Goal: Task Accomplishment & Management: Use online tool/utility

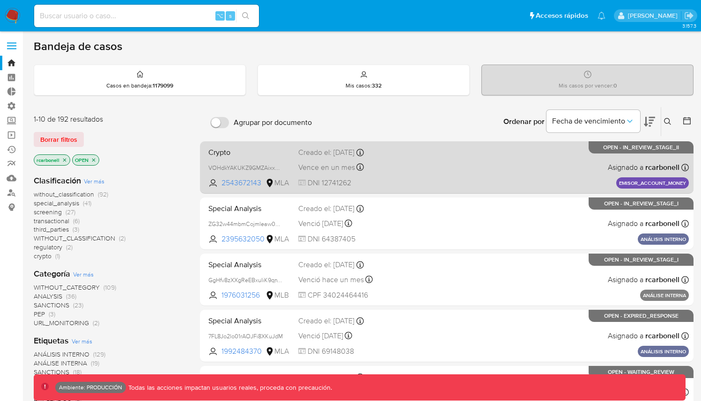
click at [423, 174] on div "Crypto VOHdkYAKUKZ9GMZAixxAuvVb 2543672143 MLA Creado el: 10/07/2025 Creado el:…" at bounding box center [447, 167] width 484 height 47
click at [424, 173] on div "Crypto VOHdkYAKUKZ9GMZAixxAuvVb 2543672143 MLA Creado el: 10/07/2025 Creado el:…" at bounding box center [447, 167] width 484 height 47
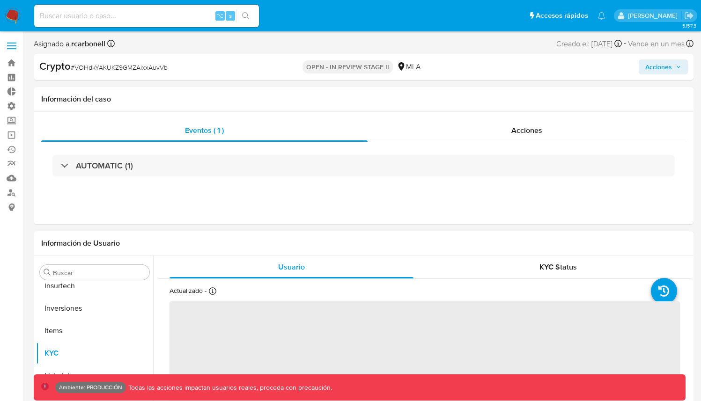
scroll to position [440, 0]
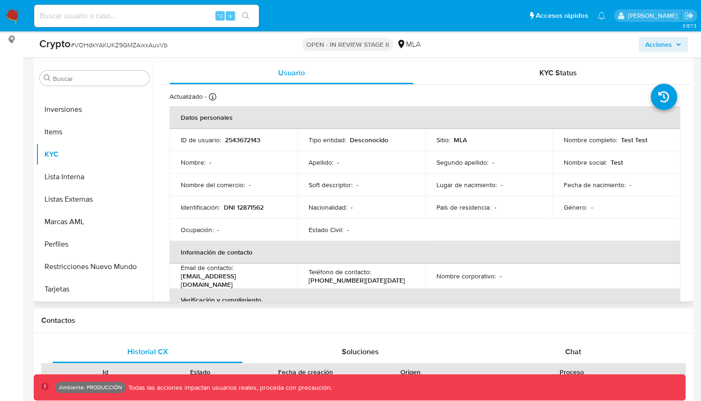
select select "10"
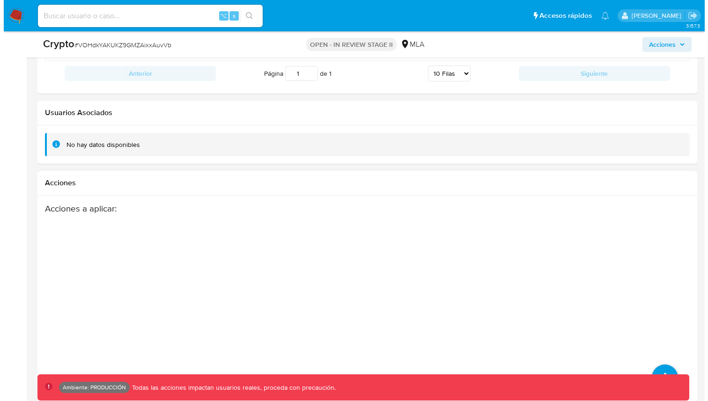
scroll to position [1298, 0]
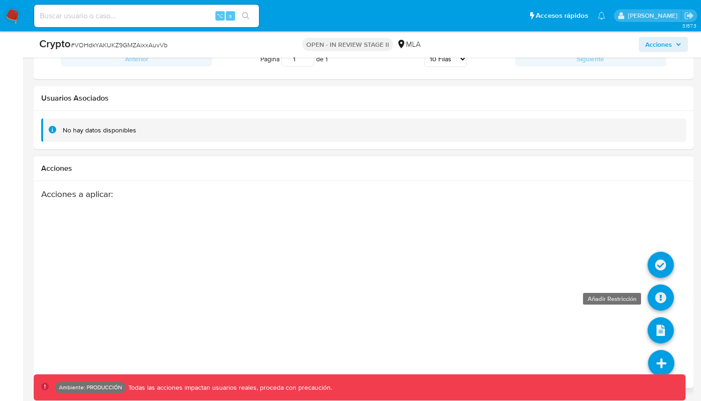
click at [663, 300] on icon at bounding box center [660, 298] width 26 height 26
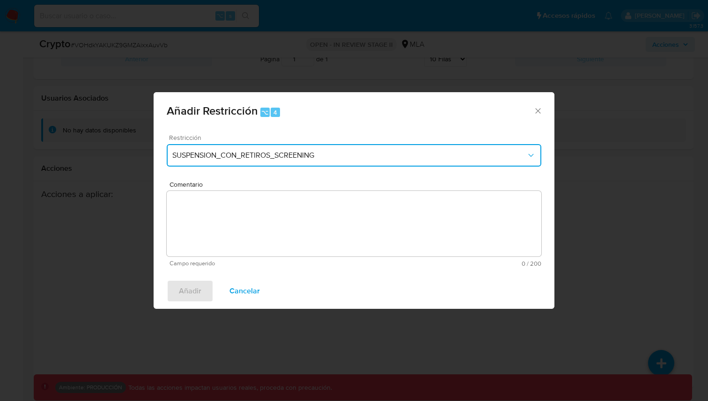
click at [305, 144] on button "SUSPENSION_CON_RETIROS_SCREENING" at bounding box center [354, 155] width 374 height 22
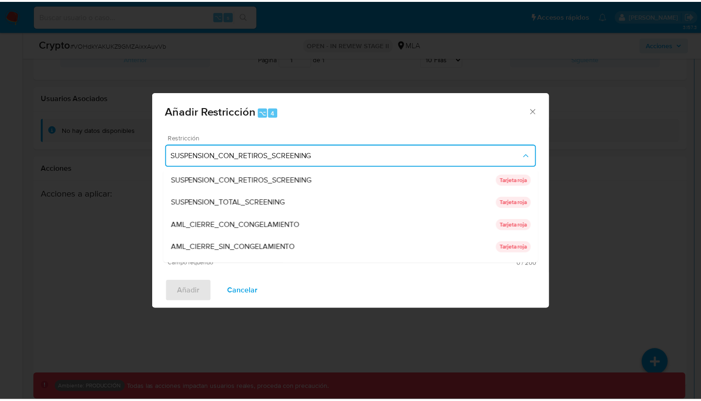
scroll to position [0, 0]
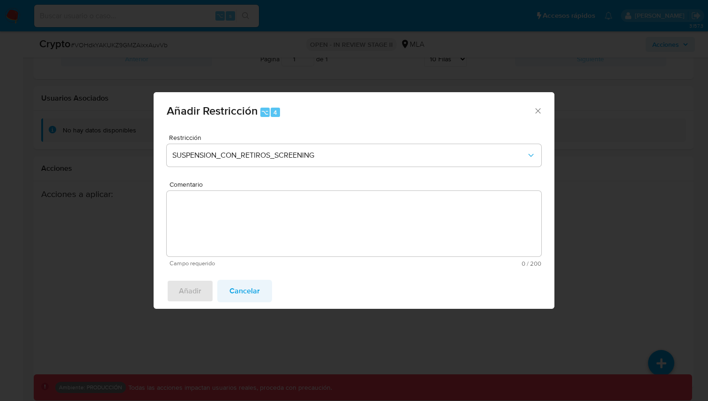
click at [248, 294] on span "Cancelar" at bounding box center [244, 291] width 30 height 21
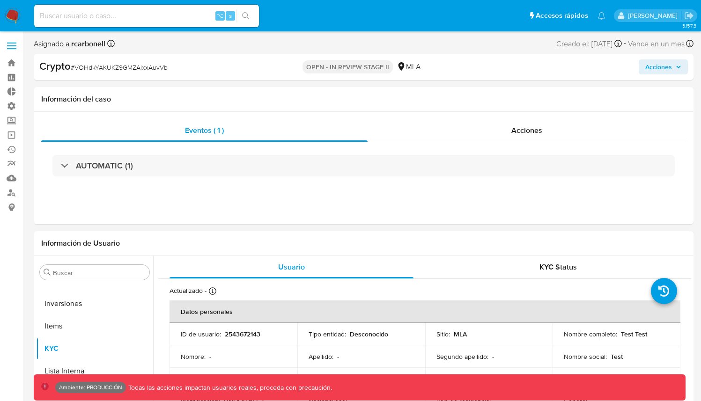
click at [9, 49] on label at bounding box center [11, 46] width 23 height 20
click at [0, 0] on input "checkbox" at bounding box center [0, 0] width 0 height 0
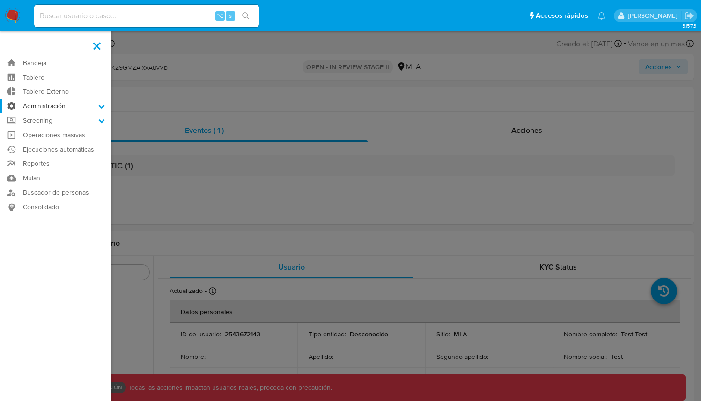
click at [53, 108] on label "Administración" at bounding box center [55, 106] width 111 height 15
click at [0, 0] on input "Administración" at bounding box center [0, 0] width 0 height 0
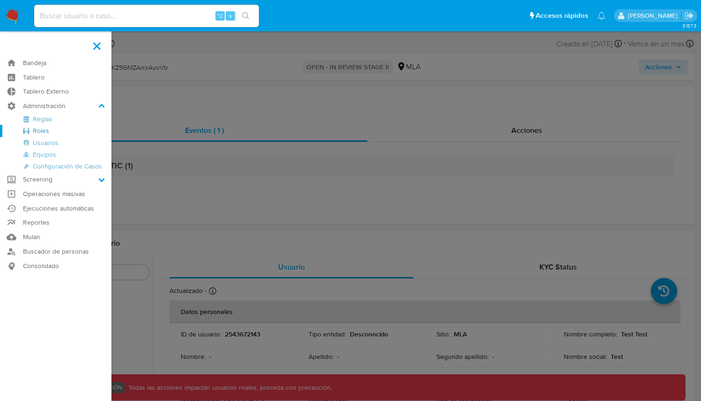
click at [44, 130] on link "Roles" at bounding box center [55, 131] width 111 height 12
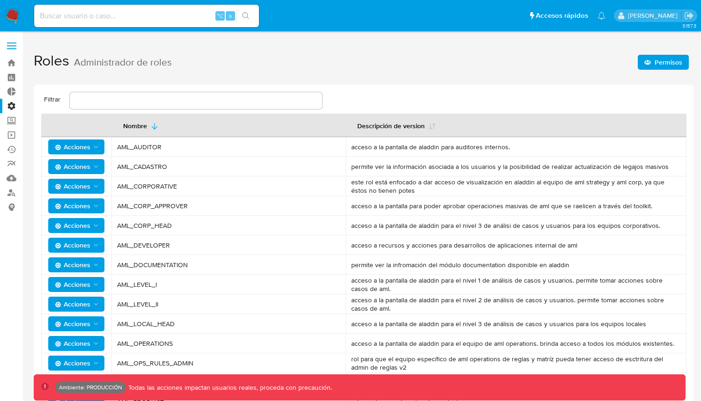
click at [671, 64] on span "Permisos" at bounding box center [668, 62] width 28 height 15
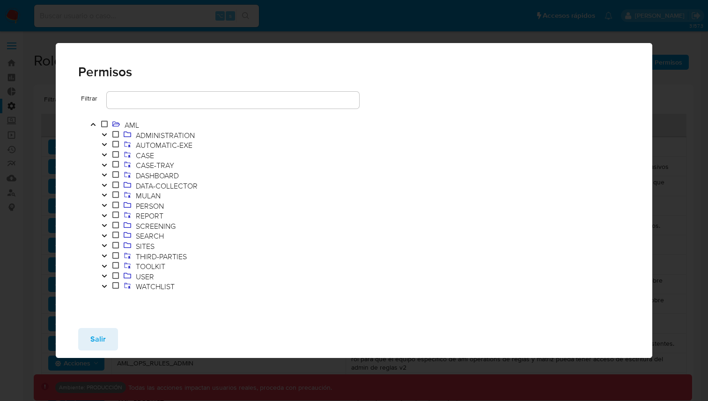
click at [107, 153] on icon "Toggle" at bounding box center [104, 155] width 7 height 6
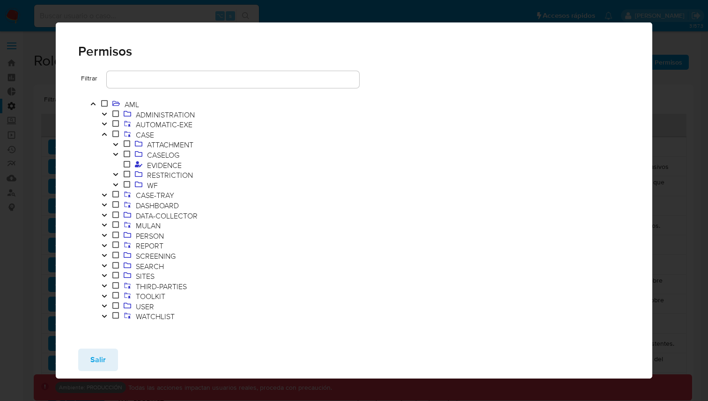
click at [116, 175] on icon "Toggle" at bounding box center [115, 174] width 5 height 3
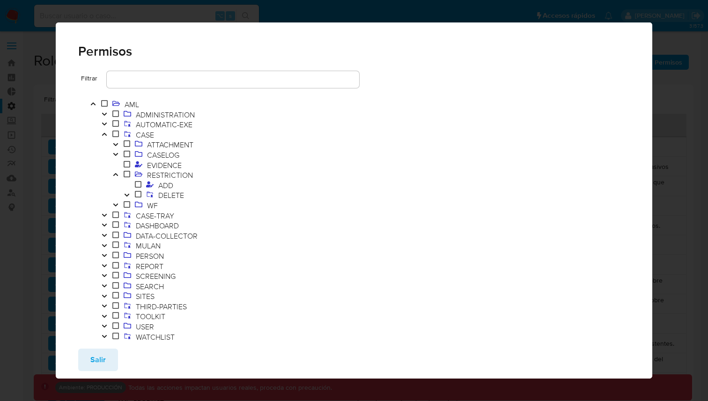
click at [128, 194] on icon "Toggle" at bounding box center [126, 195] width 5 height 3
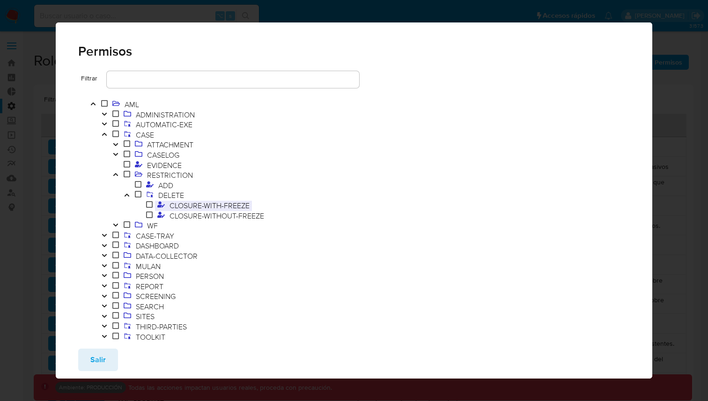
click at [225, 208] on span "CLOSURE-WITH-FREEZE" at bounding box center [209, 205] width 85 height 10
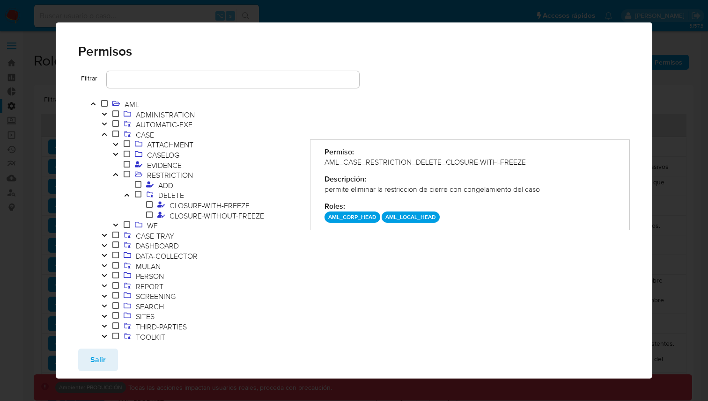
click at [356, 216] on p "AML_CORP_HEAD" at bounding box center [352, 217] width 56 height 11
drag, startPoint x: 356, startPoint y: 216, endPoint x: 397, endPoint y: 213, distance: 41.3
click at [357, 216] on p "AML_CORP_HEAD" at bounding box center [352, 217] width 56 height 11
click at [419, 213] on p "AML_LOCAL_HEAD" at bounding box center [410, 217] width 58 height 11
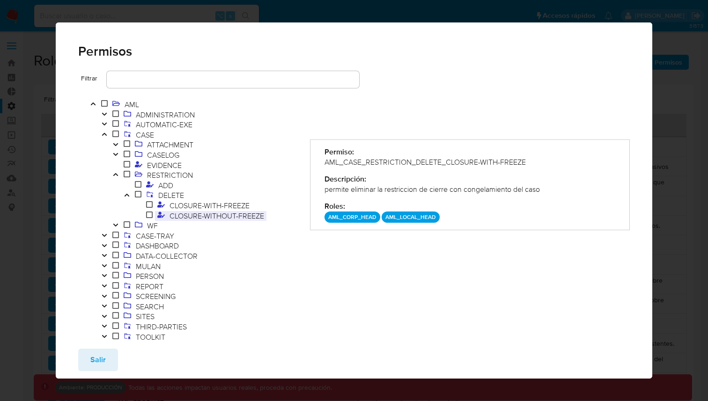
click at [235, 216] on span "CLOSURE-WITHOUT-FREEZE" at bounding box center [216, 216] width 99 height 10
click at [90, 362] on span "Salir" at bounding box center [97, 360] width 15 height 21
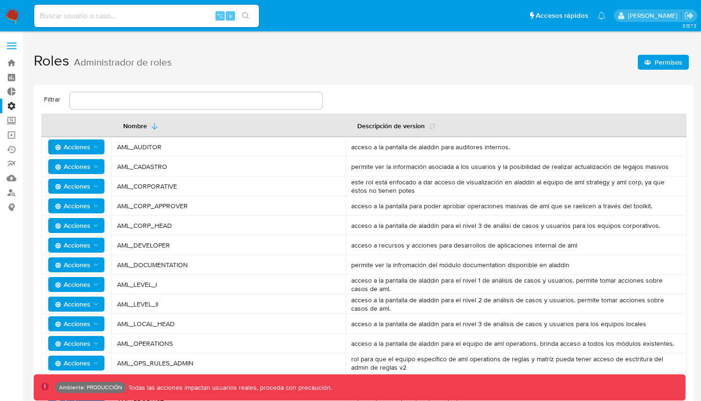
click at [655, 59] on span "Permisos" at bounding box center [668, 62] width 28 height 15
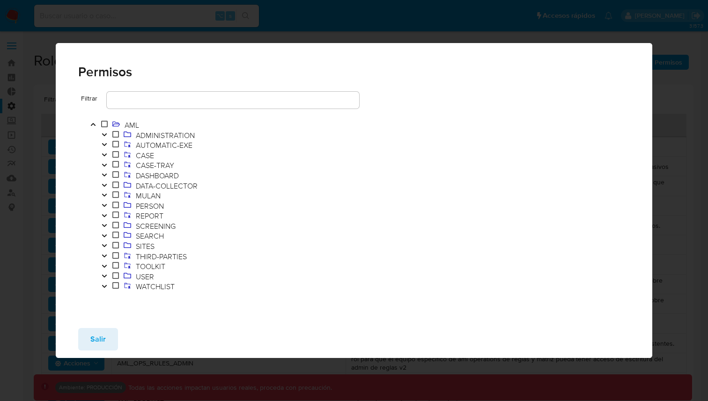
click at [104, 217] on icon "Toggle" at bounding box center [104, 215] width 5 height 3
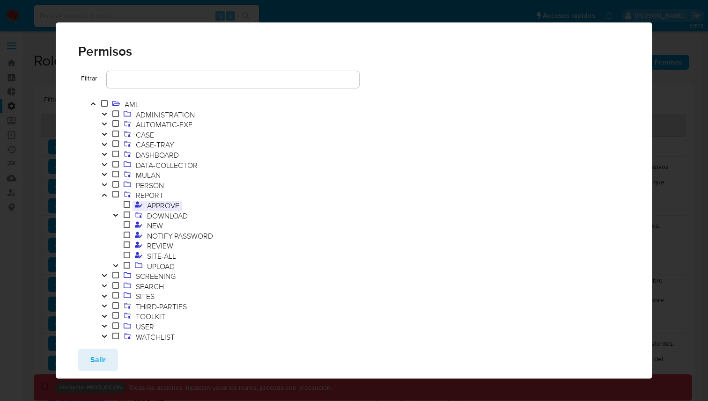
click at [170, 205] on span "APPROVE" at bounding box center [163, 205] width 37 height 10
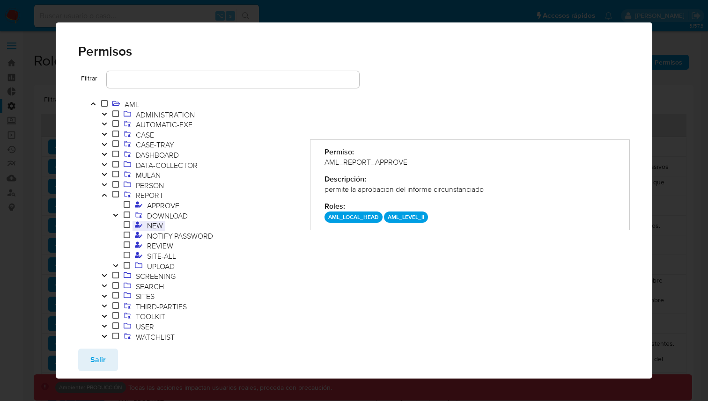
click at [159, 226] on span "NEW" at bounding box center [155, 225] width 21 height 10
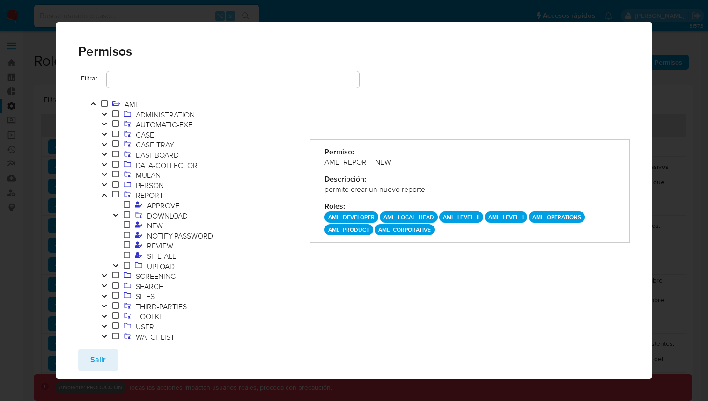
click at [361, 219] on p "AML_DEVELOPER" at bounding box center [351, 217] width 54 height 11
click at [338, 215] on p "AML_DEVELOPER" at bounding box center [351, 217] width 54 height 11
click at [170, 237] on span "NOTIFY-PASSWORD" at bounding box center [180, 236] width 71 height 10
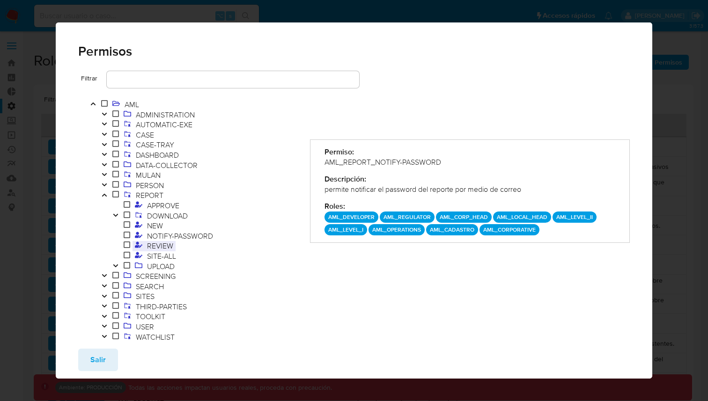
click at [173, 247] on span "REVIEW" at bounding box center [160, 246] width 31 height 10
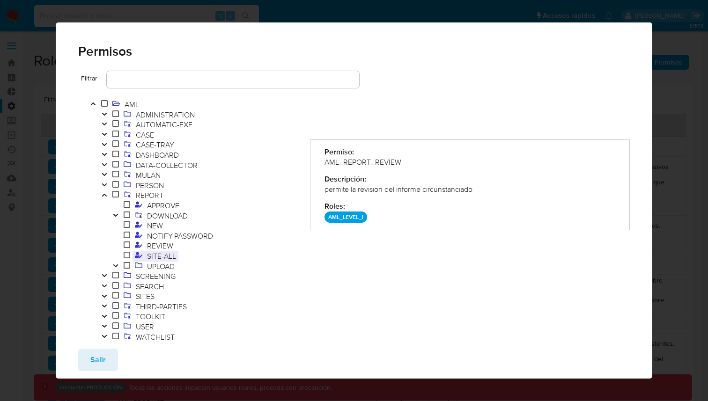
click at [164, 260] on span "SITE-ALL" at bounding box center [162, 256] width 34 height 10
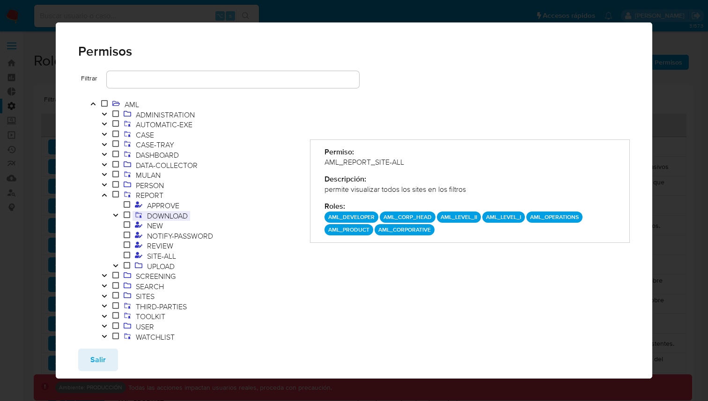
click at [153, 220] on span "DOWNLOAD" at bounding box center [167, 216] width 45 height 10
click at [117, 214] on icon "Toggle" at bounding box center [115, 215] width 5 height 3
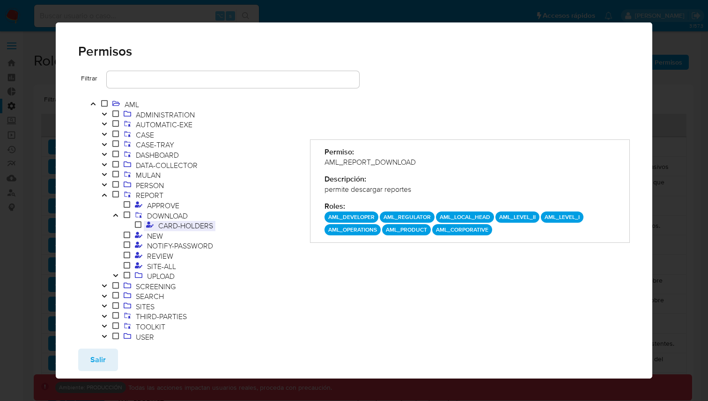
click at [168, 231] on span "CARD-HOLDERS" at bounding box center [185, 225] width 59 height 10
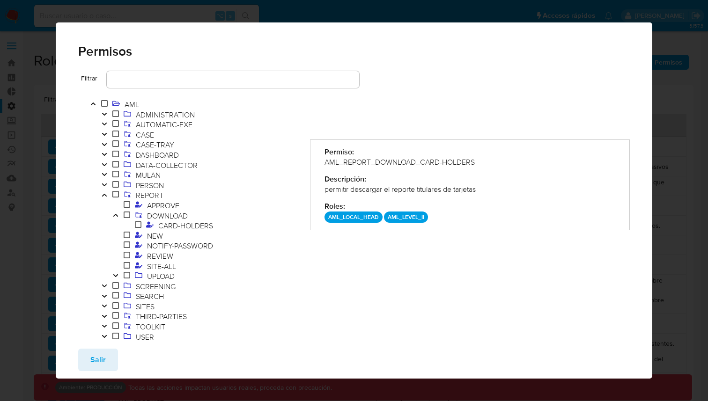
click at [116, 216] on icon "Toggle" at bounding box center [115, 215] width 7 height 6
click at [84, 361] on button "Salir" at bounding box center [98, 360] width 40 height 22
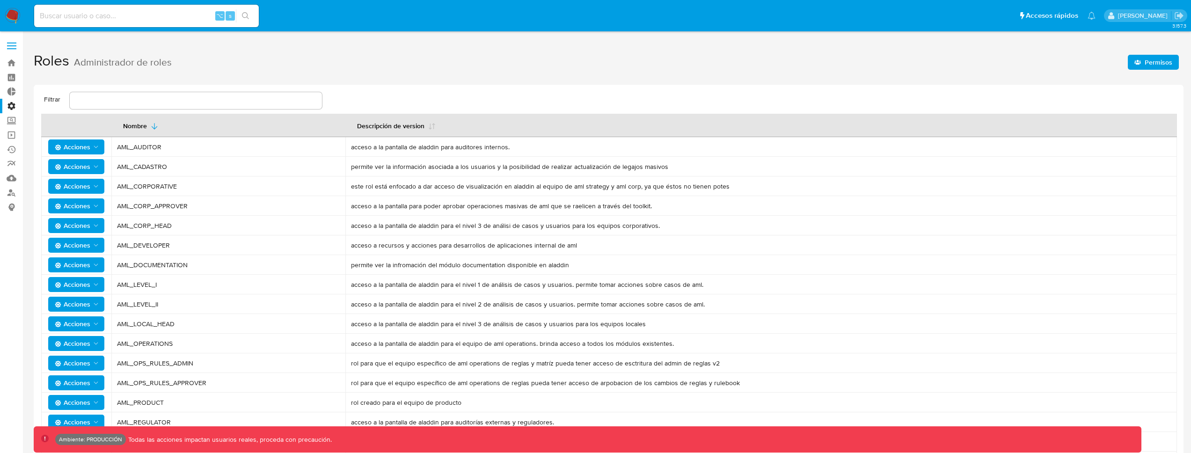
click at [530, 70] on h1 "Roles Administrador de roles Permisos" at bounding box center [609, 61] width 1150 height 32
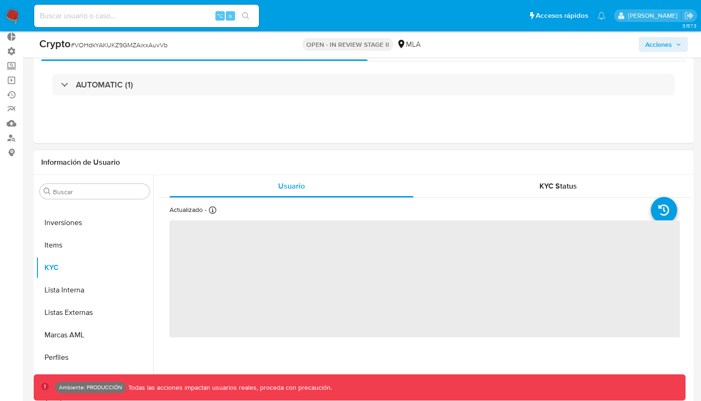
scroll to position [182, 0]
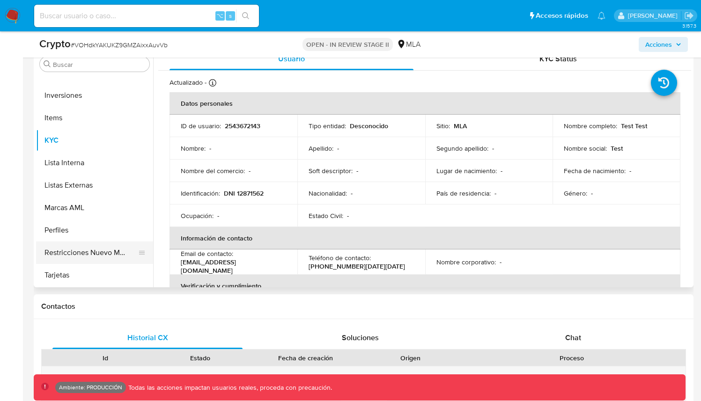
select select "10"
click at [90, 257] on button "Restricciones Nuevo Mundo" at bounding box center [91, 253] width 110 height 22
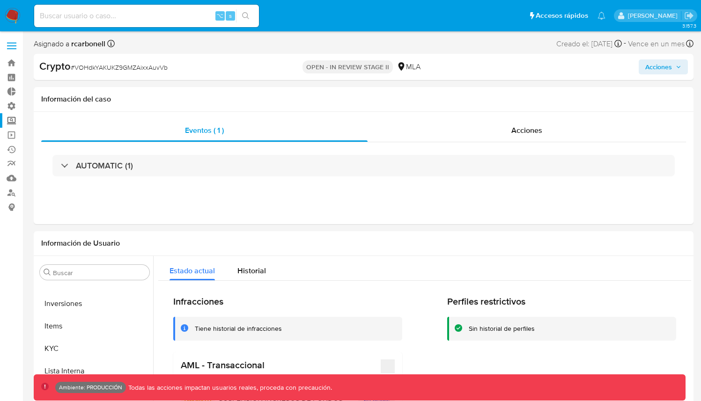
scroll to position [0, 0]
click at [15, 48] on span at bounding box center [11, 48] width 9 height 1
click at [0, 0] on input "checkbox" at bounding box center [0, 0] width 0 height 0
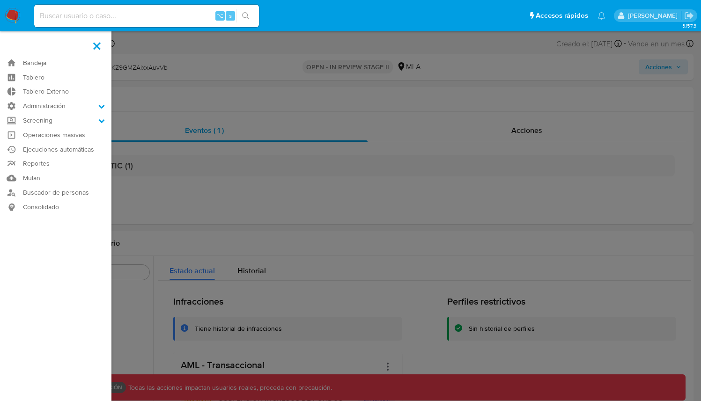
click at [340, 156] on label at bounding box center [350, 200] width 701 height 401
click at [0, 0] on input "checkbox" at bounding box center [0, 0] width 0 height 0
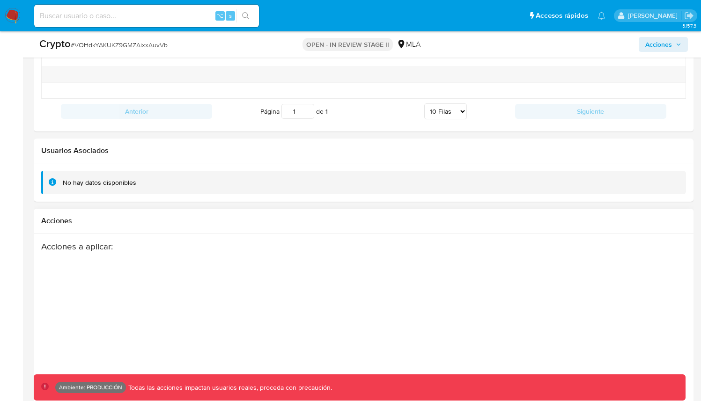
scroll to position [1298, 0]
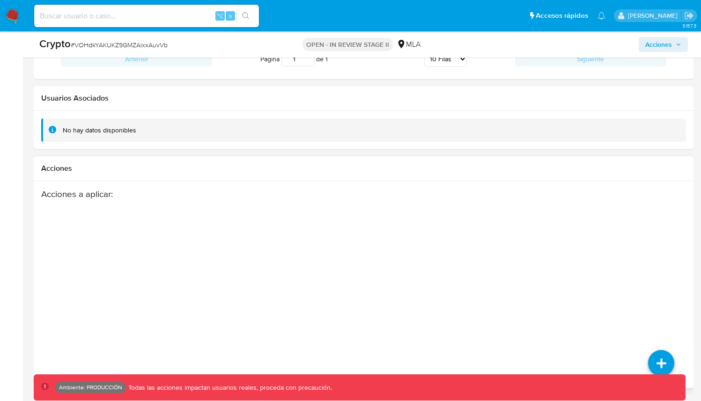
click at [409, 283] on div "Acciones a aplicar :" at bounding box center [328, 264] width 574 height 150
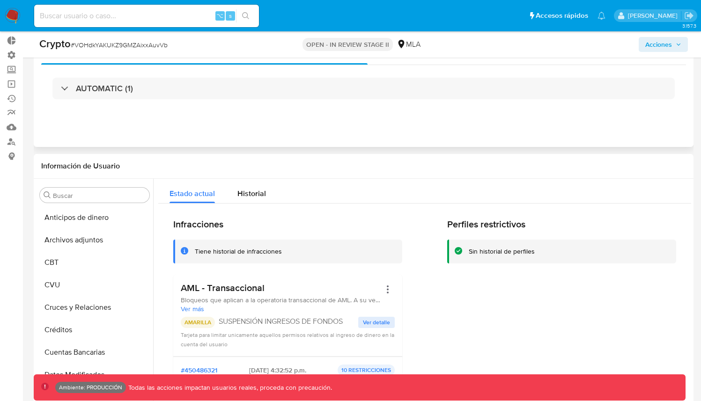
scroll to position [0, 0]
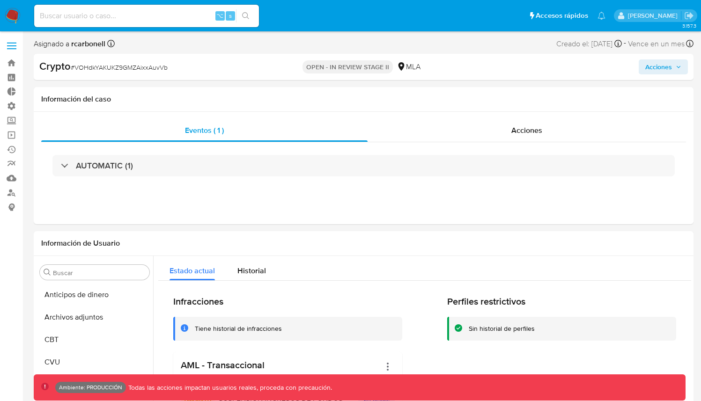
click at [16, 45] on label at bounding box center [11, 46] width 23 height 20
click at [0, 0] on input "checkbox" at bounding box center [0, 0] width 0 height 0
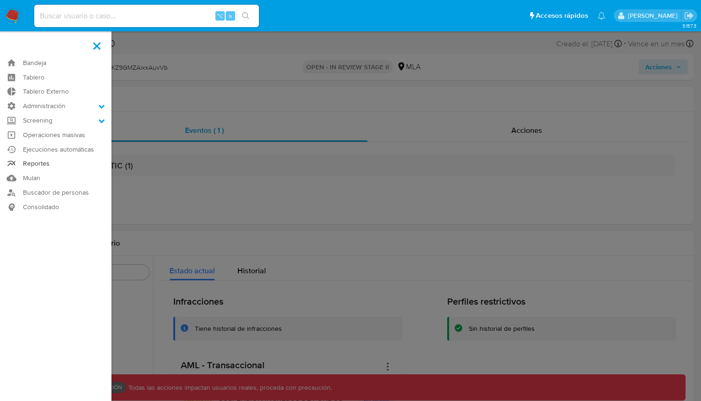
click at [48, 165] on link "Reportes" at bounding box center [55, 164] width 111 height 15
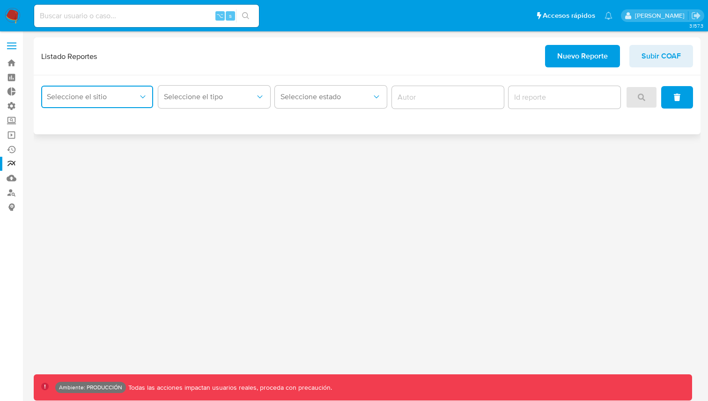
click at [127, 91] on button "Seleccione el sitio" at bounding box center [97, 97] width 112 height 22
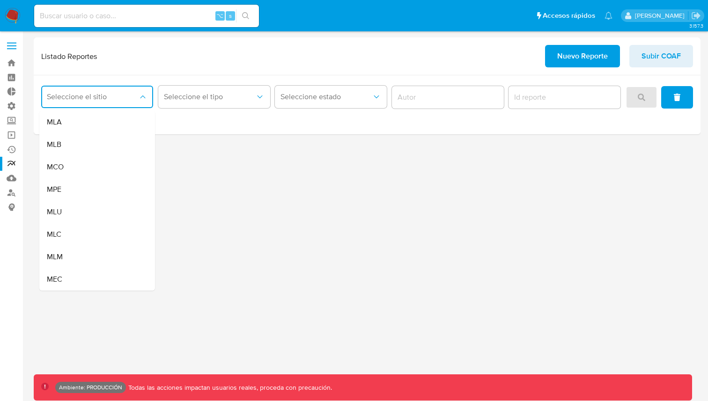
click at [518, 205] on div "3.157.3 Ambiente: PRODUCCIÓN Todas las acciones impactan usuarios reales, proce…" at bounding box center [367, 216] width 666 height 358
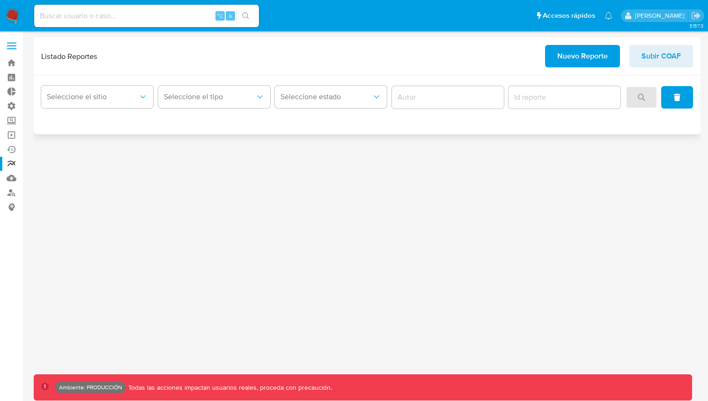
click at [581, 51] on span "Nuevo Reporte" at bounding box center [582, 56] width 51 height 21
